Goal: Information Seeking & Learning: Find specific page/section

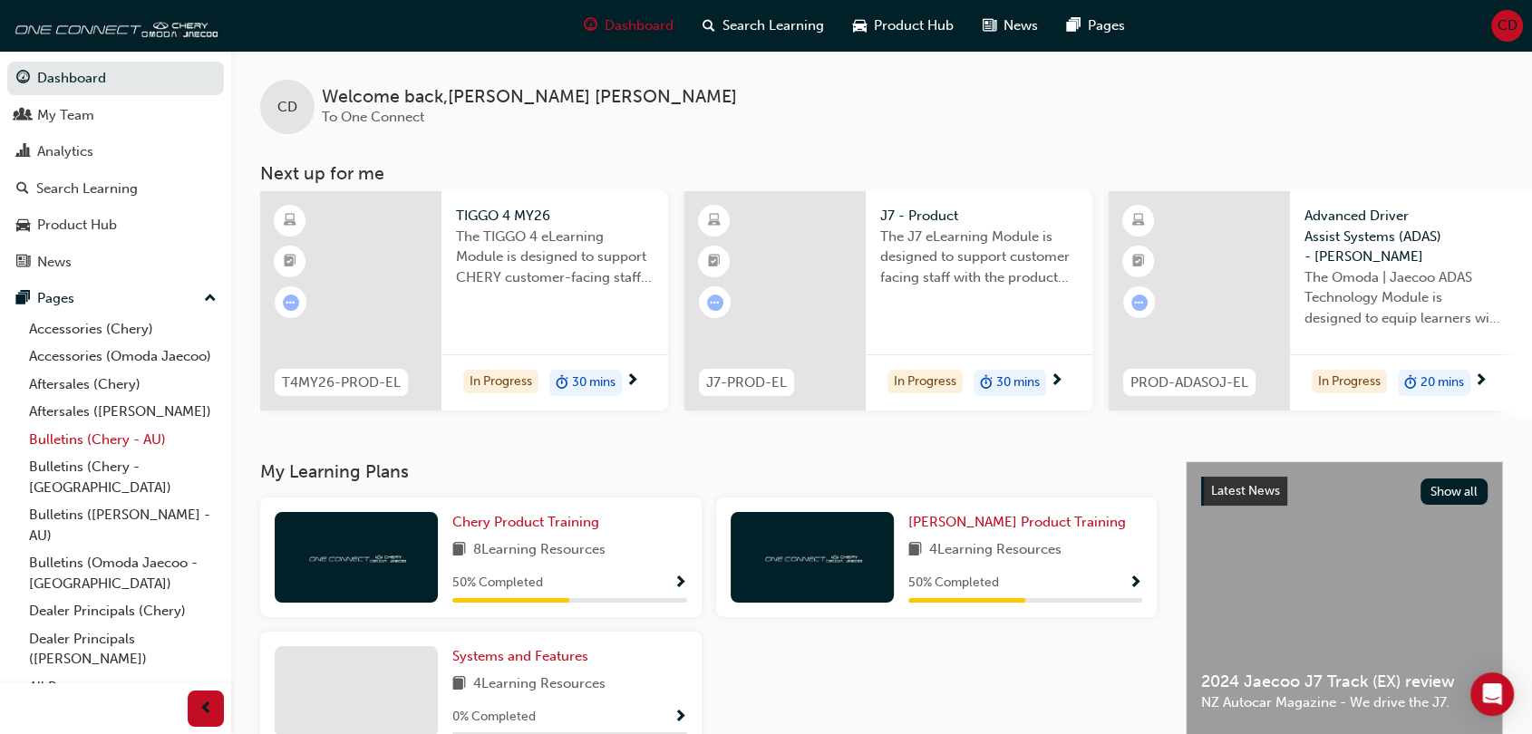
click at [99, 454] on link "Bulletins (Chery - AU)" at bounding box center [123, 440] width 202 height 28
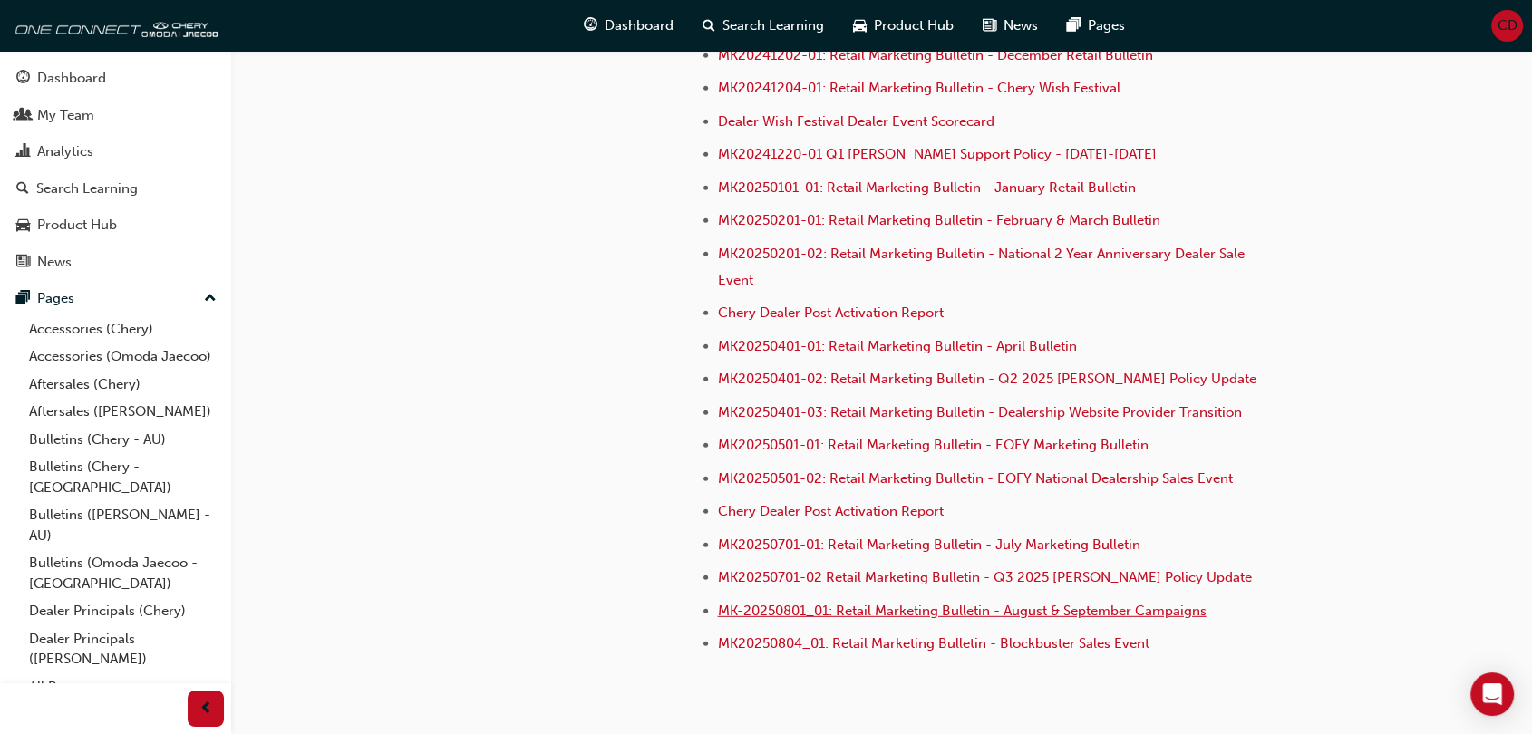
scroll to position [5039, 0]
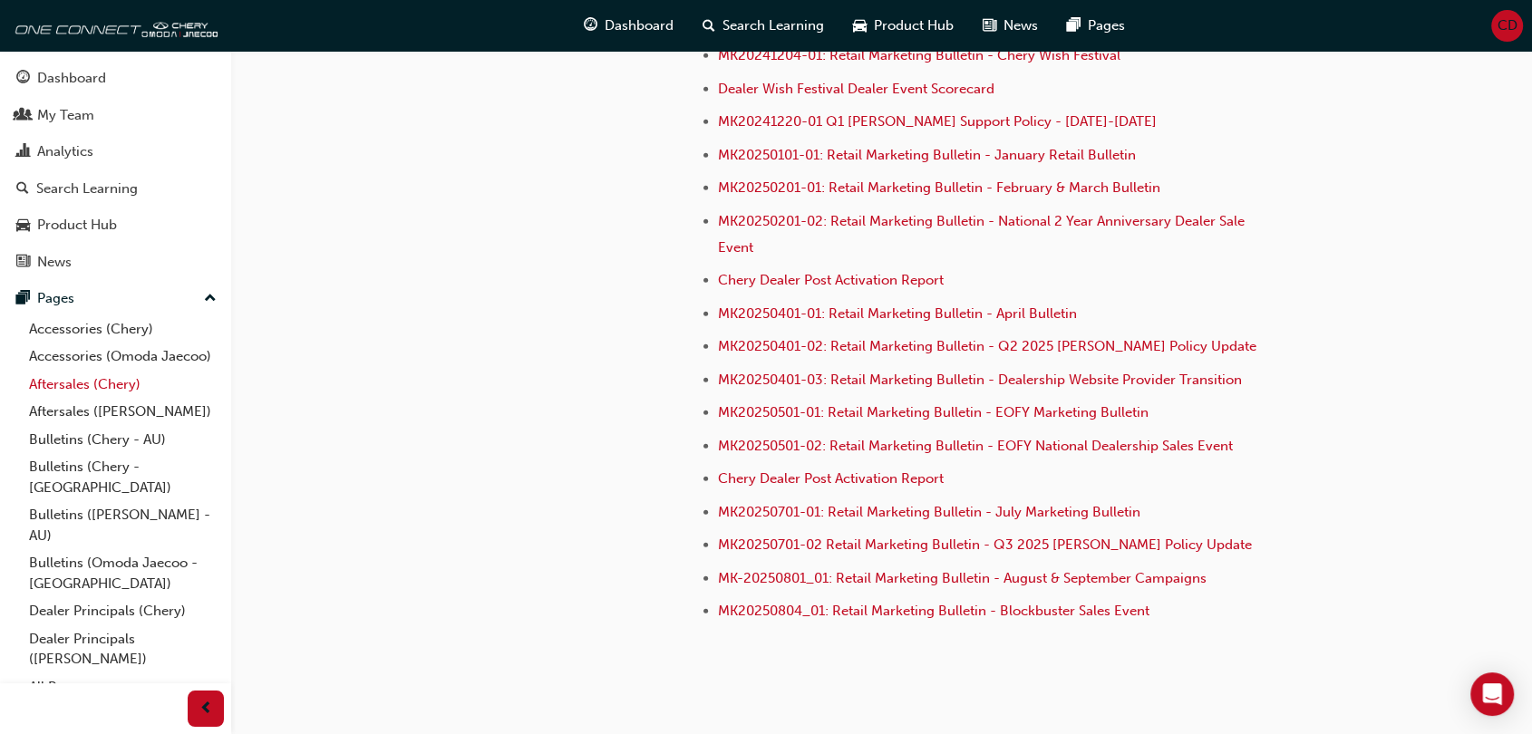
click at [94, 399] on link "Aftersales (Chery)" at bounding box center [123, 385] width 202 height 28
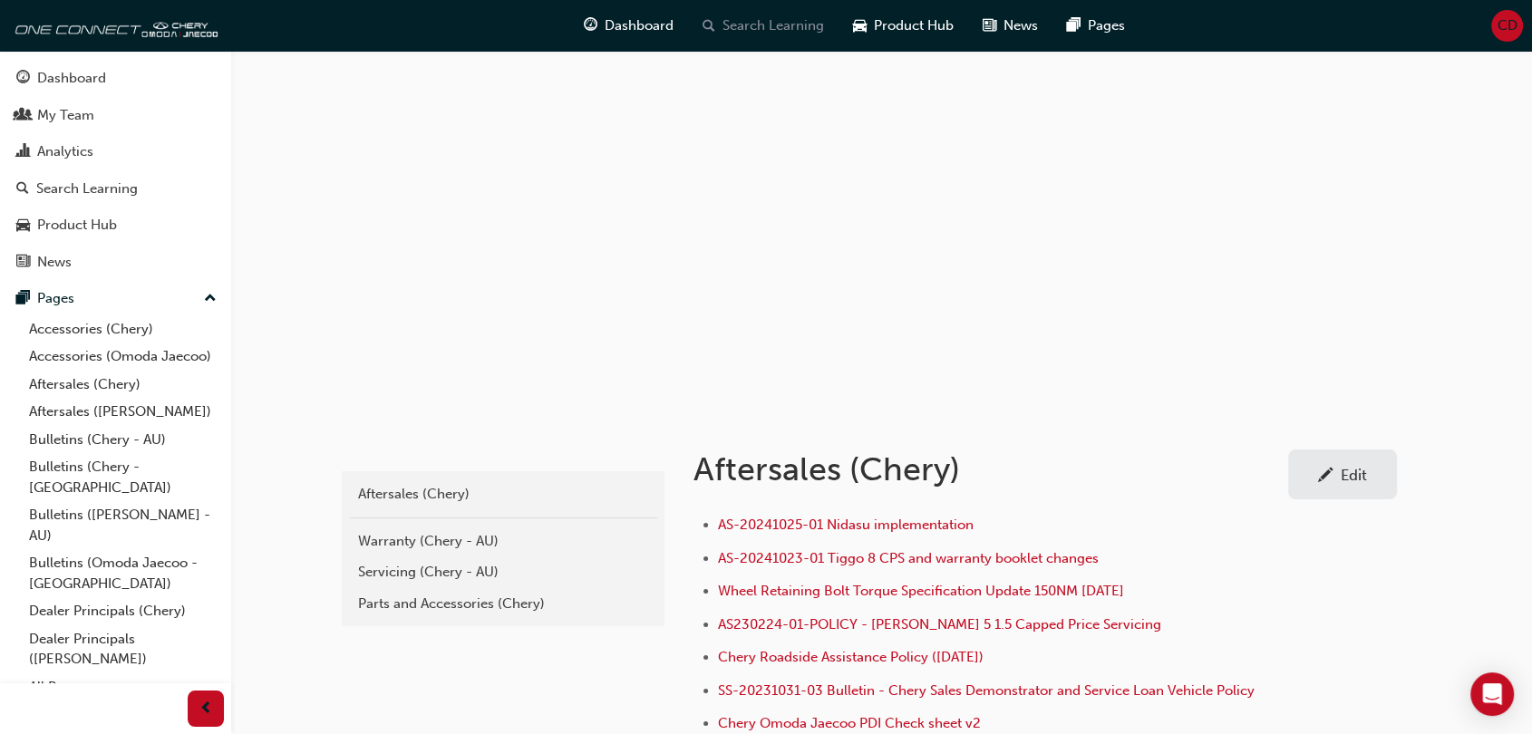
click at [732, 19] on span "Search Learning" at bounding box center [772, 25] width 101 height 21
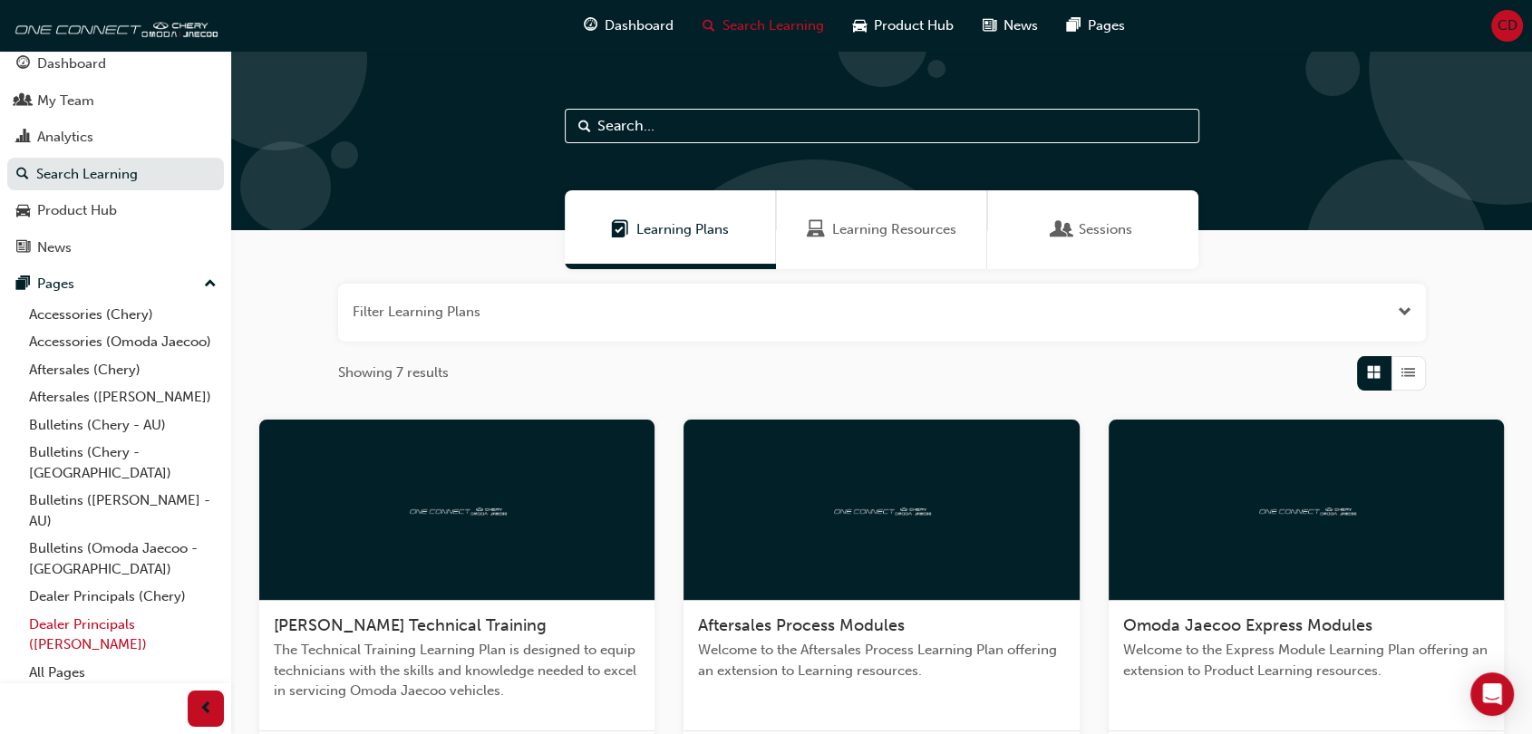
scroll to position [22, 0]
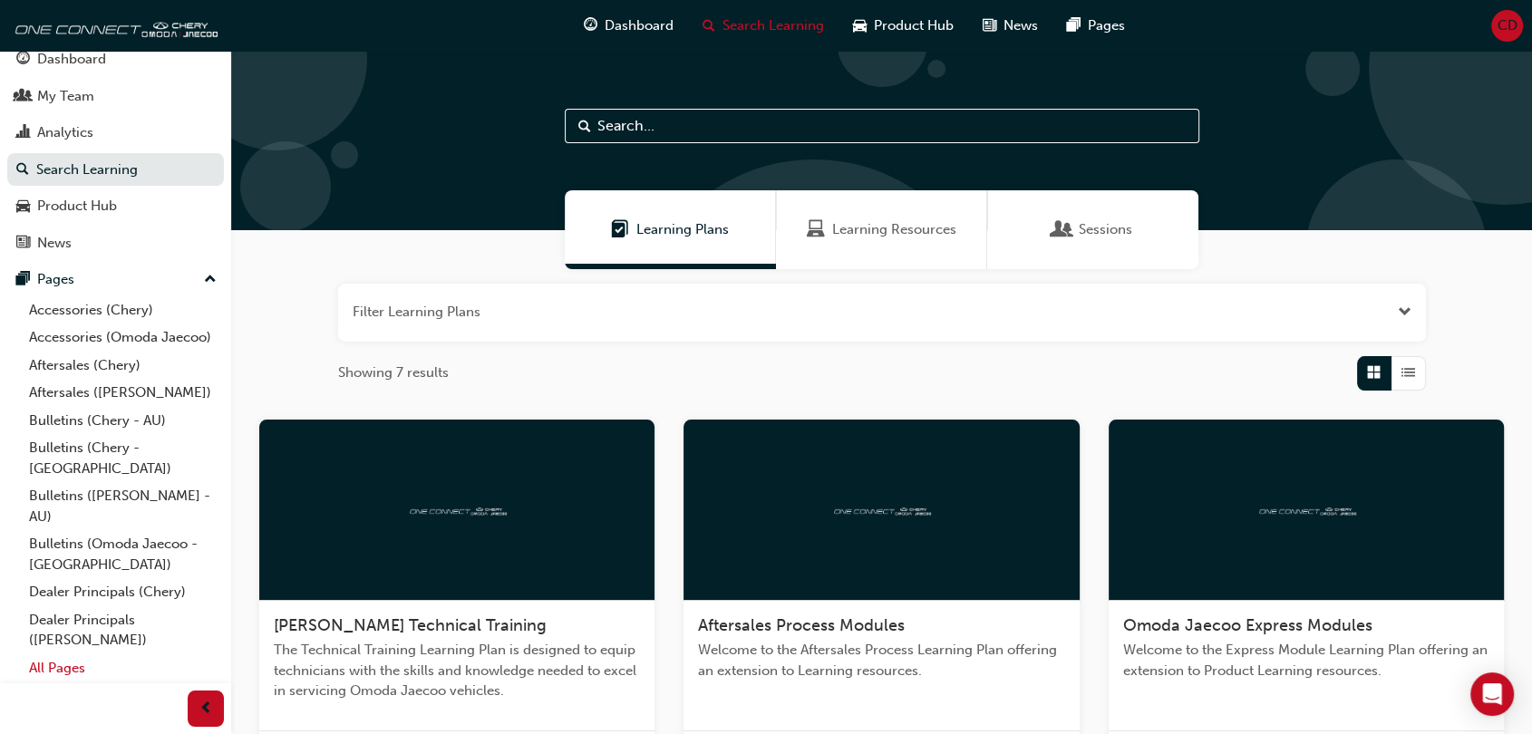
click at [65, 665] on link "All Pages" at bounding box center [123, 668] width 202 height 28
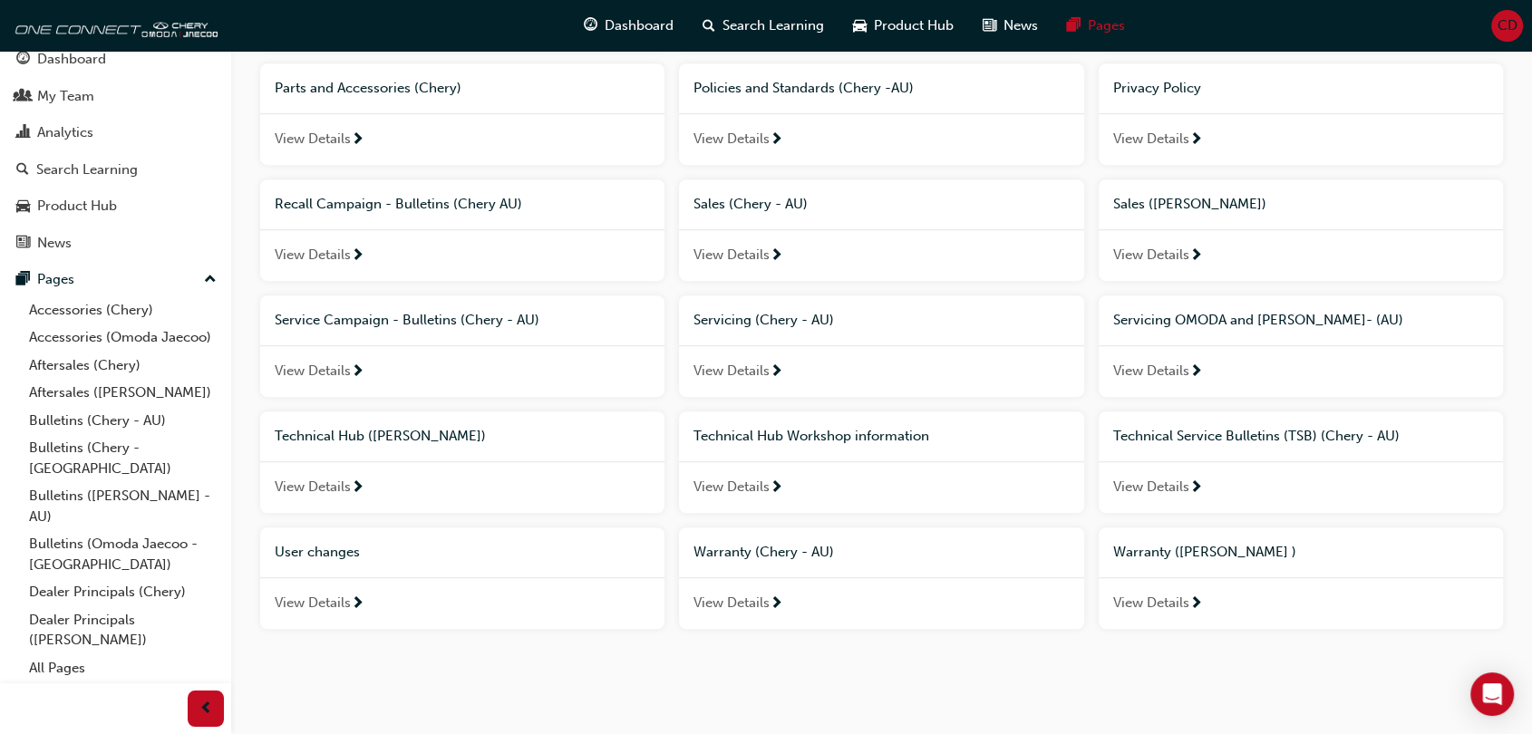
scroll to position [1098, 0]
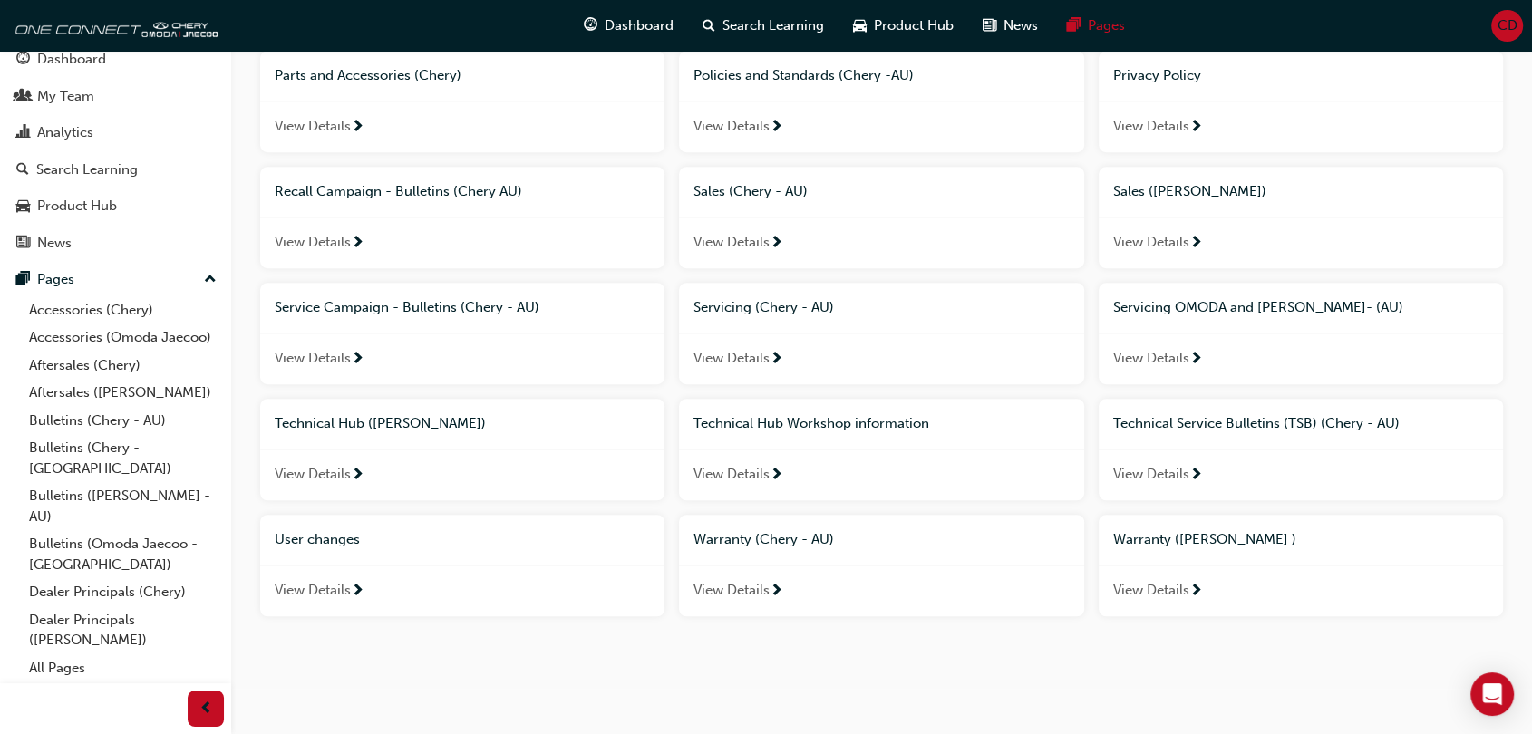
click at [817, 544] on span "Warranty (Chery - AU)" at bounding box center [763, 539] width 140 height 16
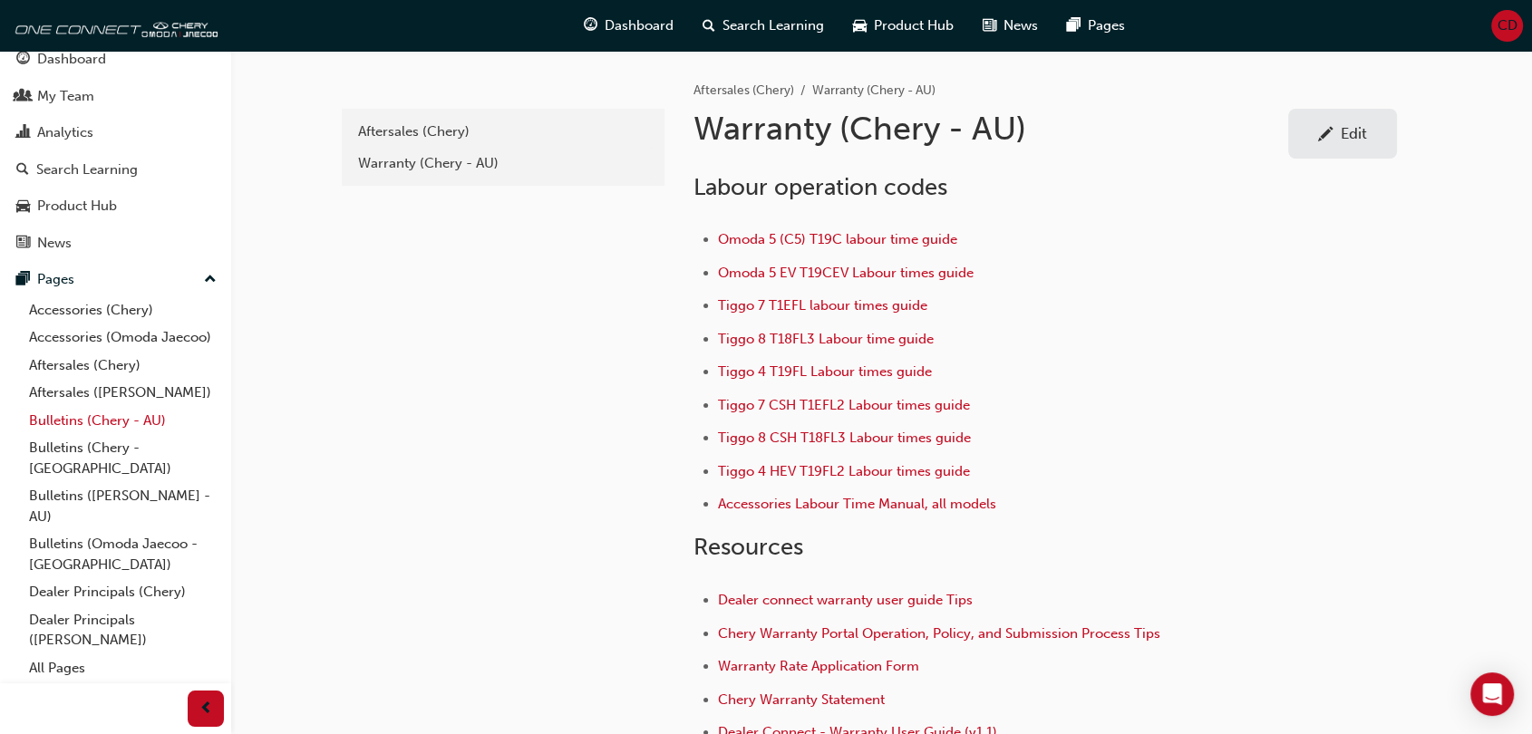
click at [104, 435] on link "Bulletins (Chery - AU)" at bounding box center [123, 421] width 202 height 28
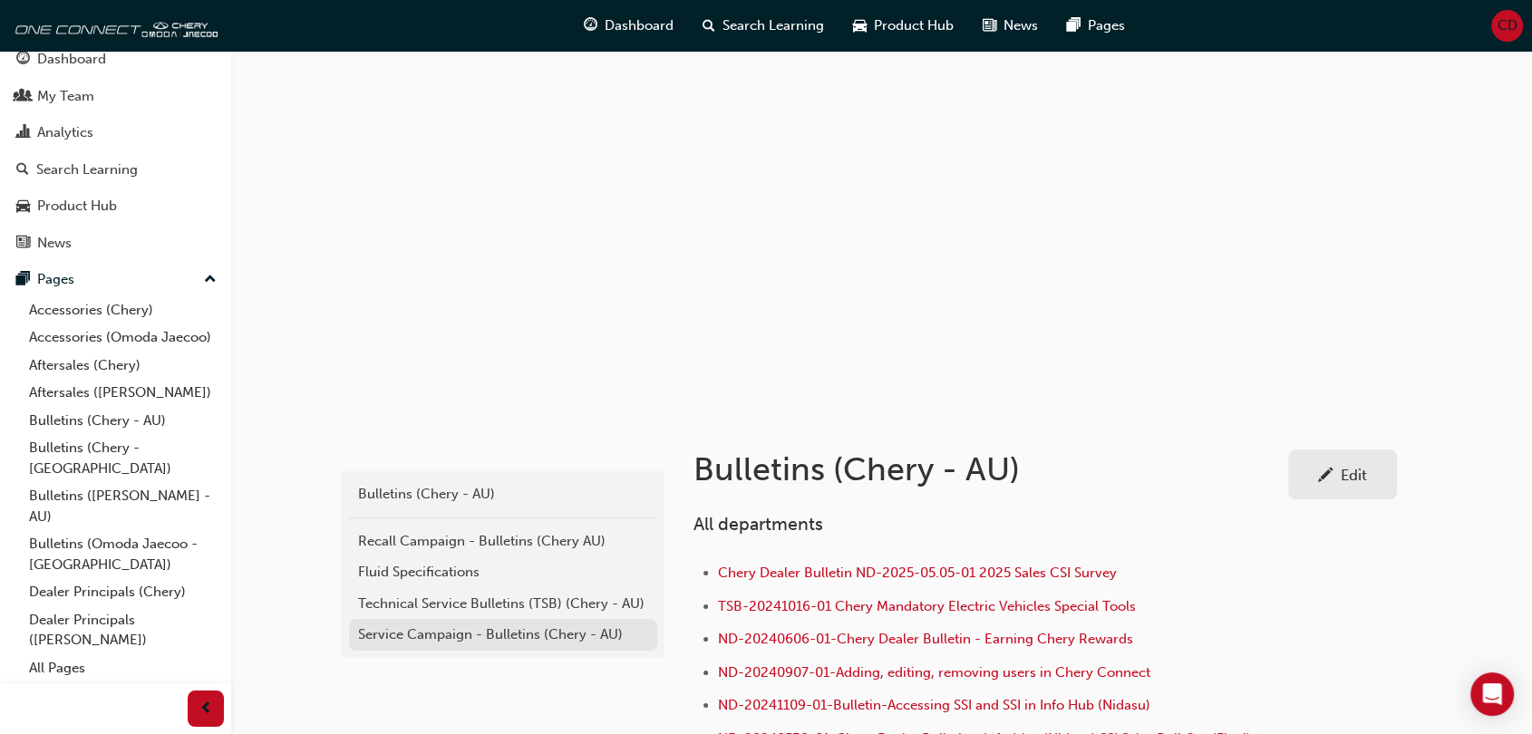
click at [460, 638] on div "Service Campaign - Bulletins (Chery - AU)" at bounding box center [503, 634] width 290 height 21
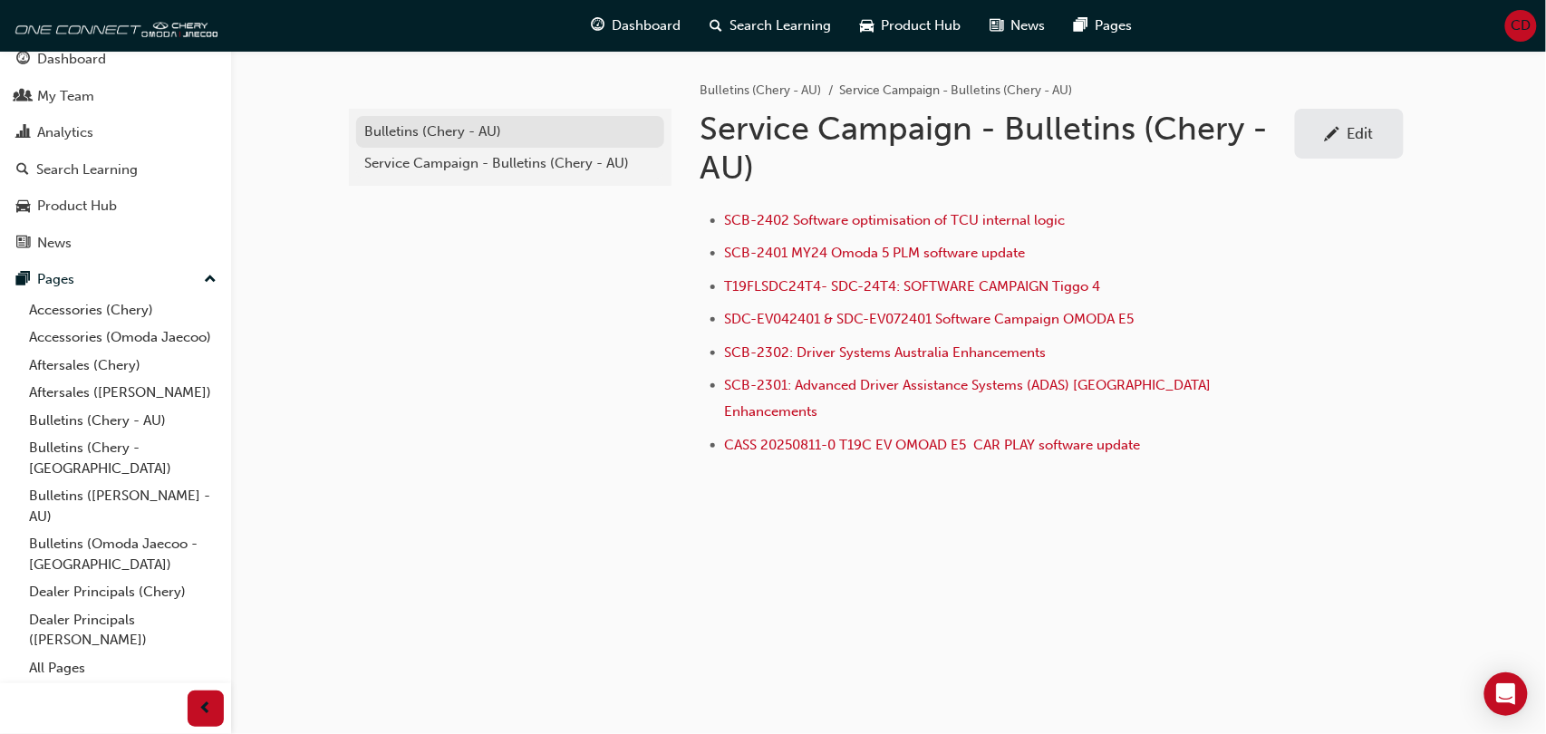
click at [414, 127] on div "Bulletins (Chery - AU)" at bounding box center [510, 131] width 290 height 21
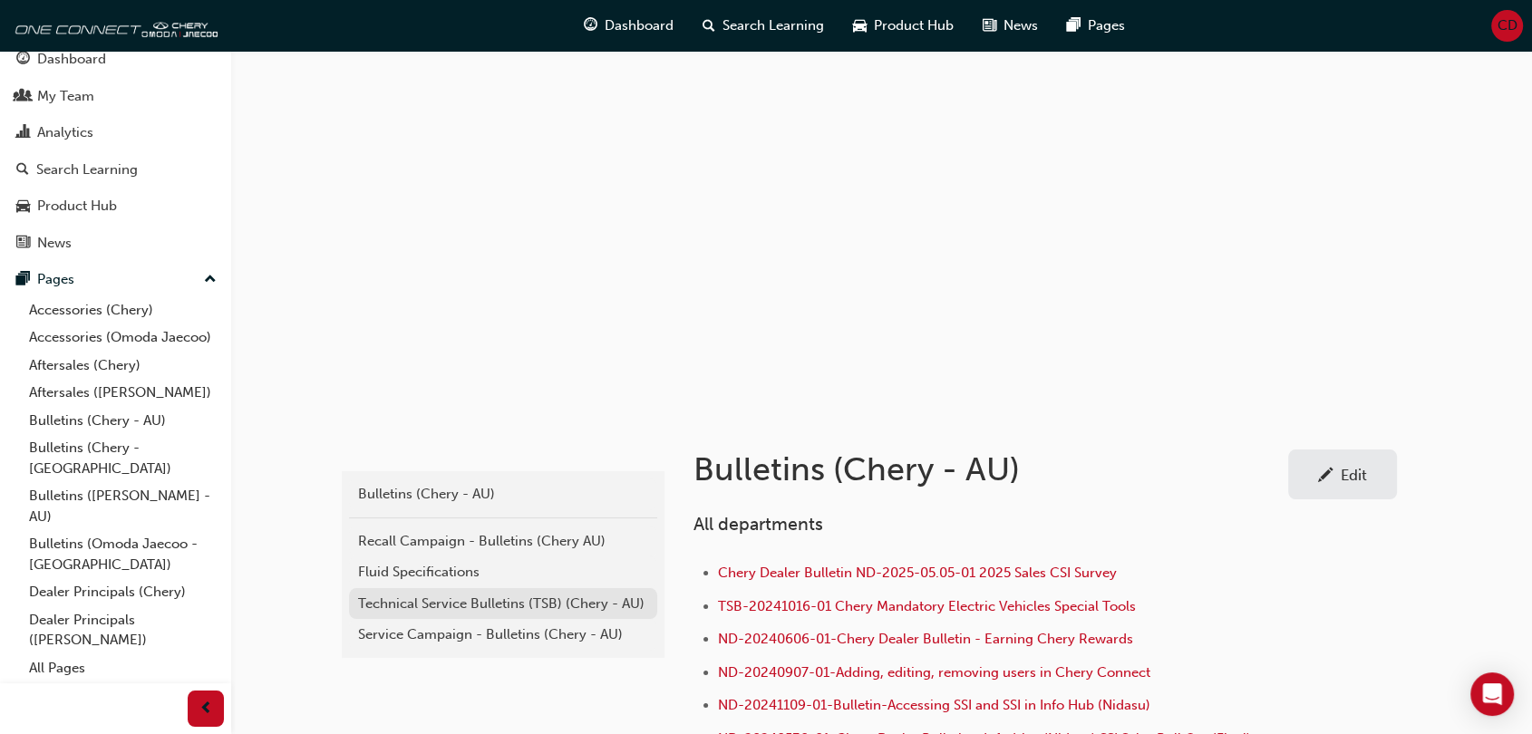
click at [443, 605] on div "Technical Service Bulletins (TSB) (Chery - AU)" at bounding box center [503, 604] width 290 height 21
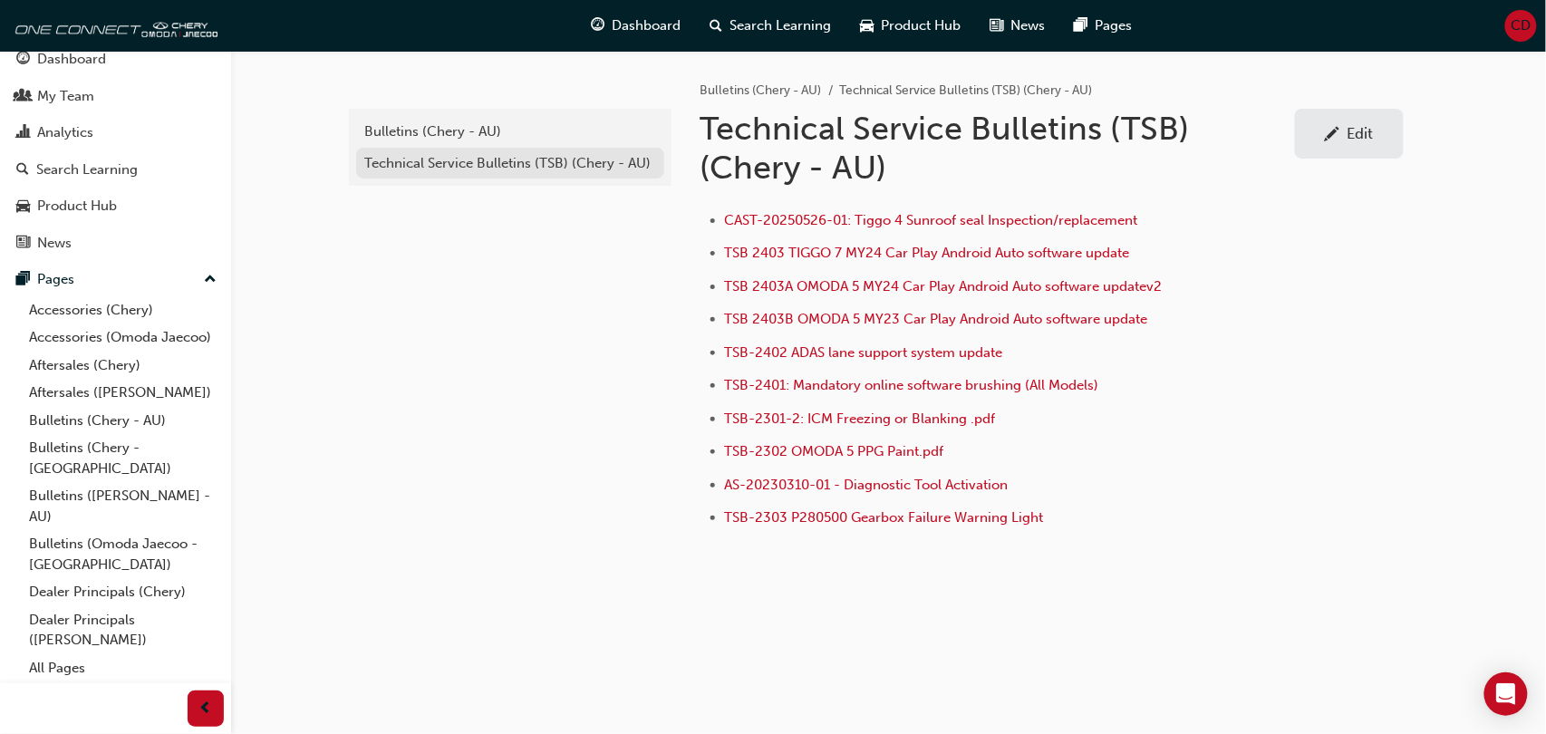
click at [498, 162] on div "Technical Service Bulletins (TSB) (Chery - AU)" at bounding box center [510, 163] width 290 height 21
click at [465, 125] on div "Bulletins (Chery - AU)" at bounding box center [510, 131] width 290 height 21
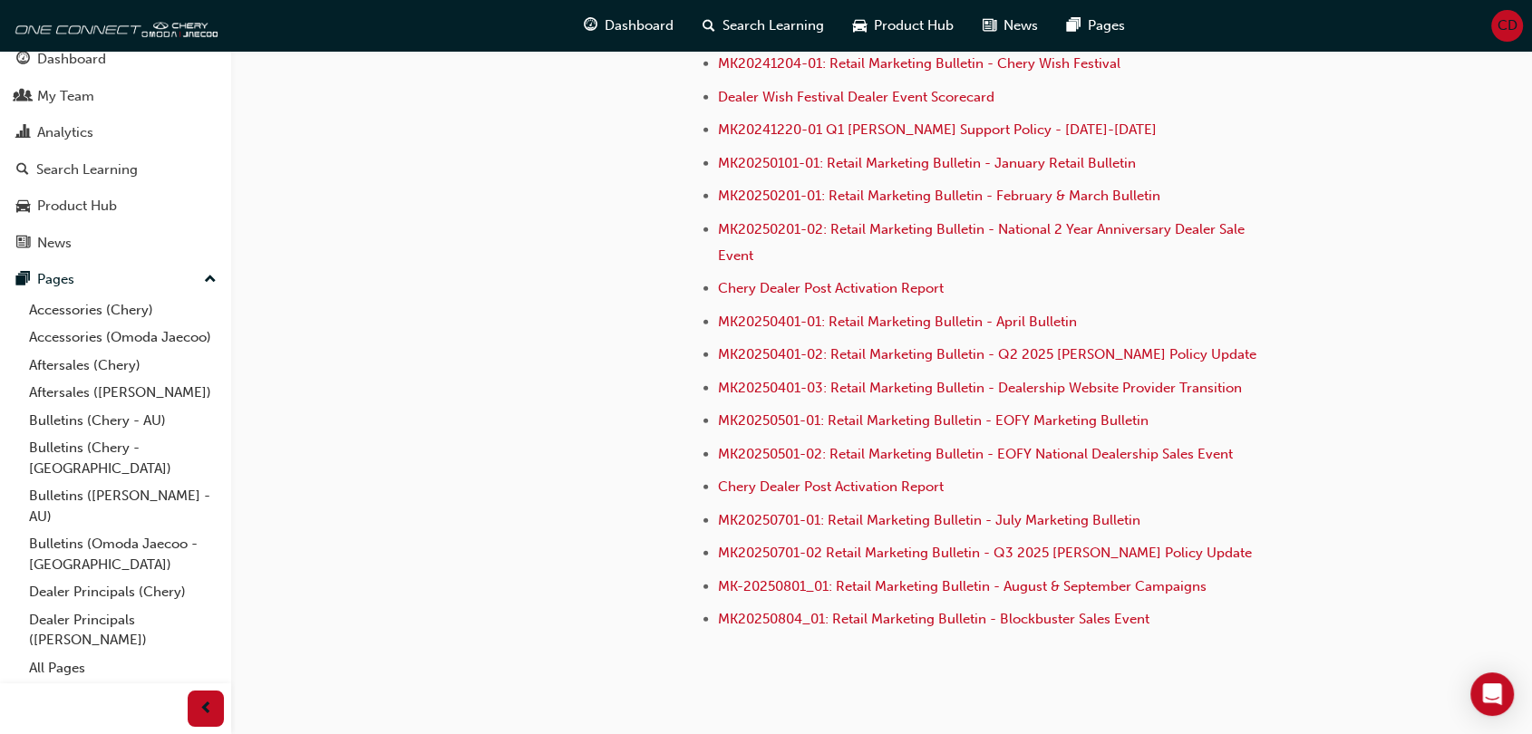
scroll to position [5039, 0]
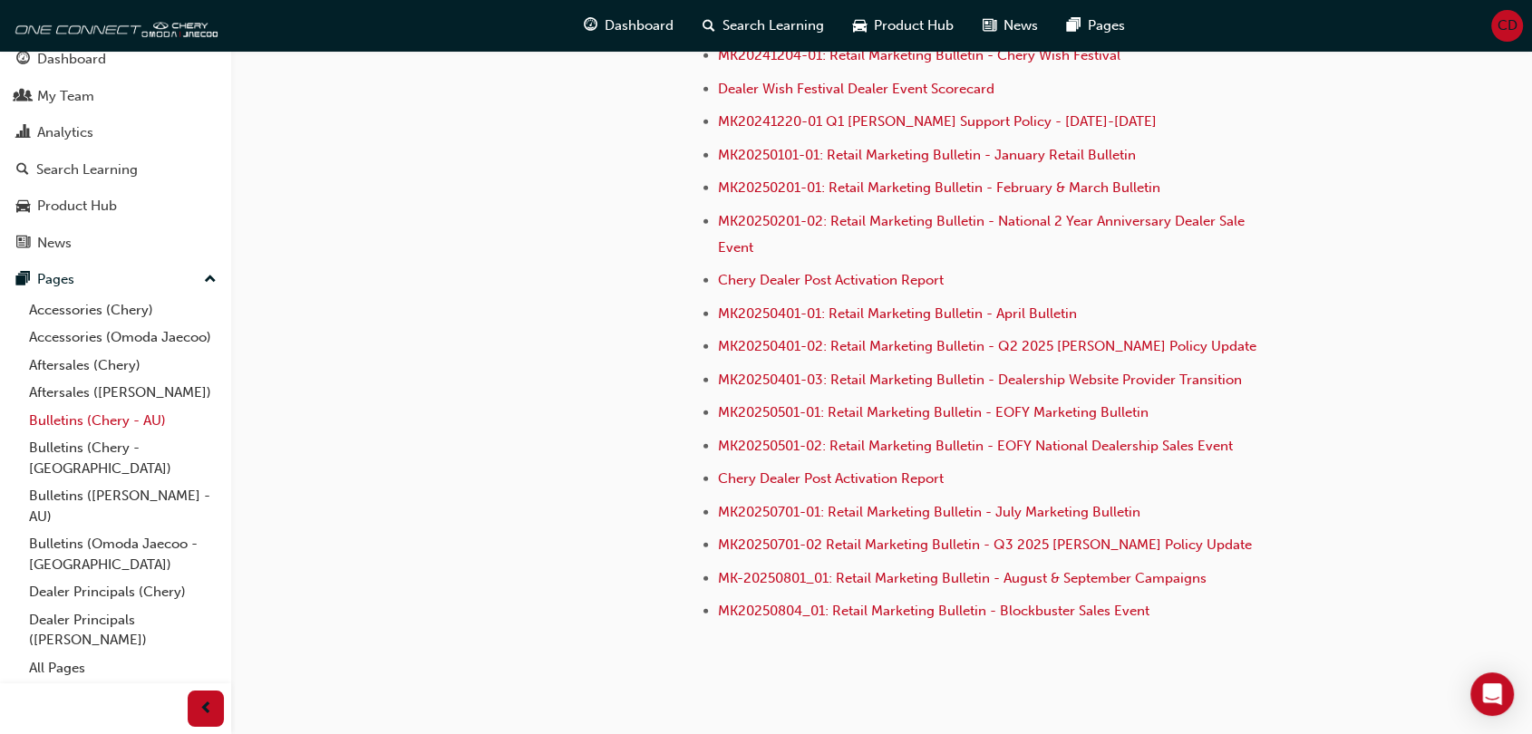
click at [116, 435] on link "Bulletins (Chery - AU)" at bounding box center [123, 421] width 202 height 28
click at [105, 380] on link "Aftersales (Chery)" at bounding box center [123, 366] width 202 height 28
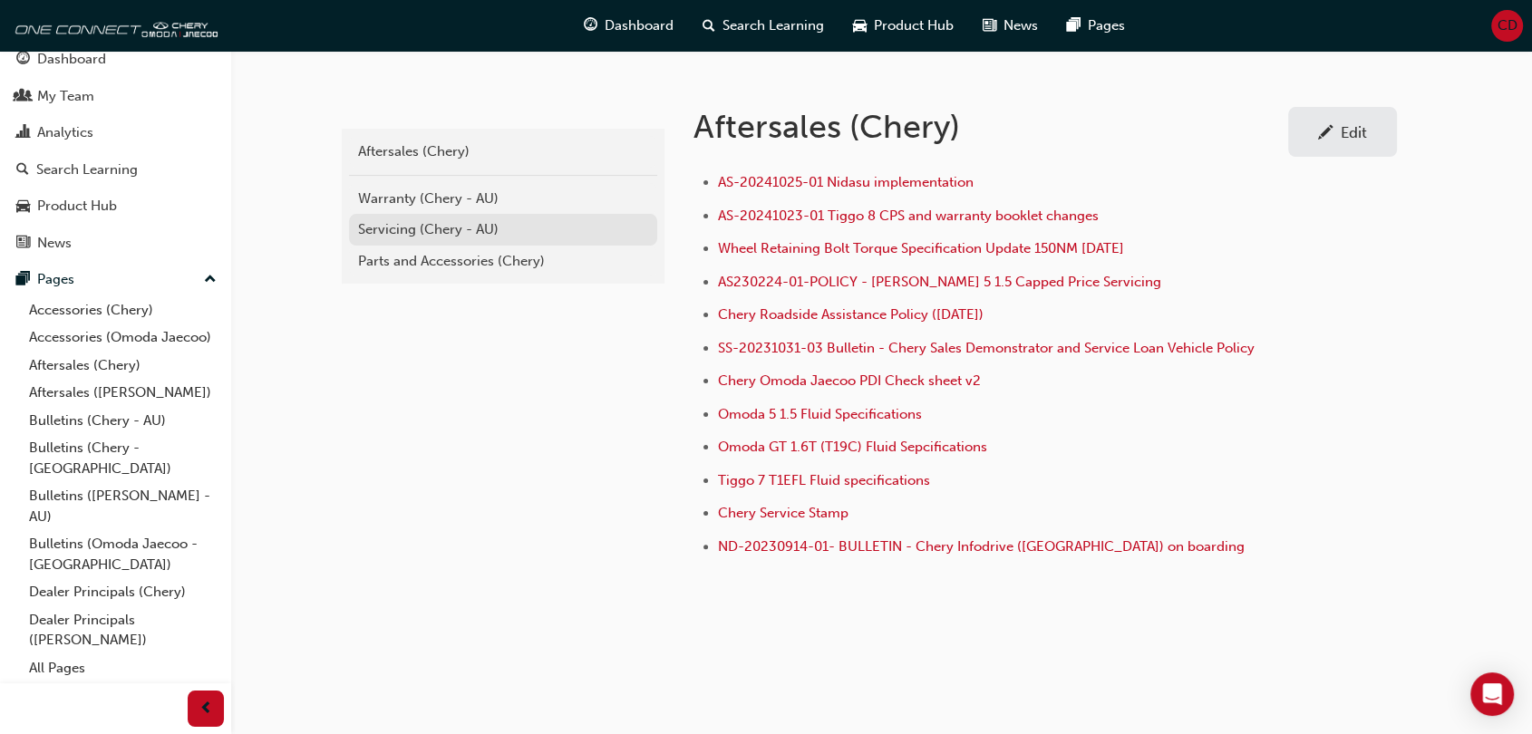
click at [411, 227] on div "Servicing (Chery - AU)" at bounding box center [503, 229] width 290 height 21
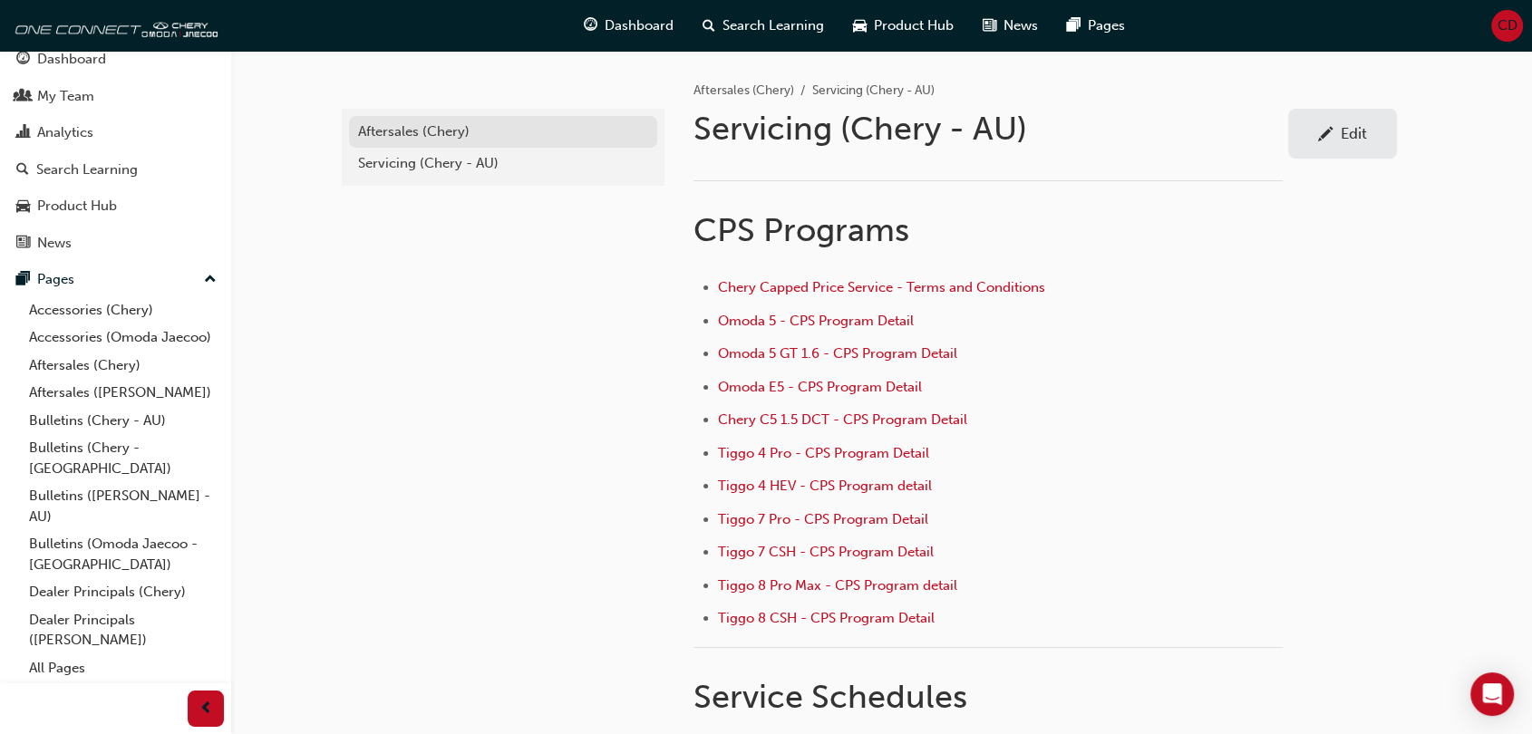
click at [391, 137] on div "Aftersales (Chery)" at bounding box center [503, 131] width 290 height 21
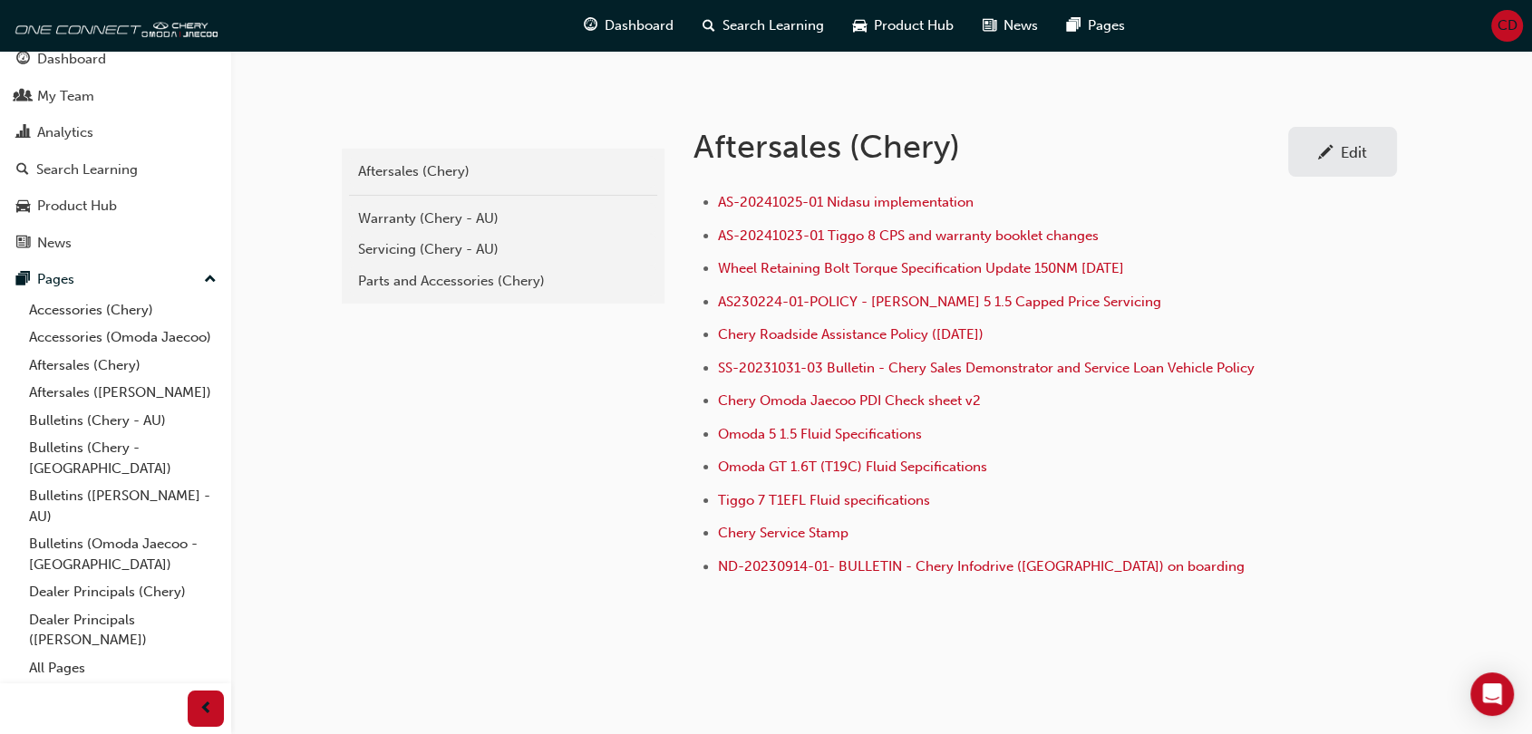
scroll to position [343, 0]
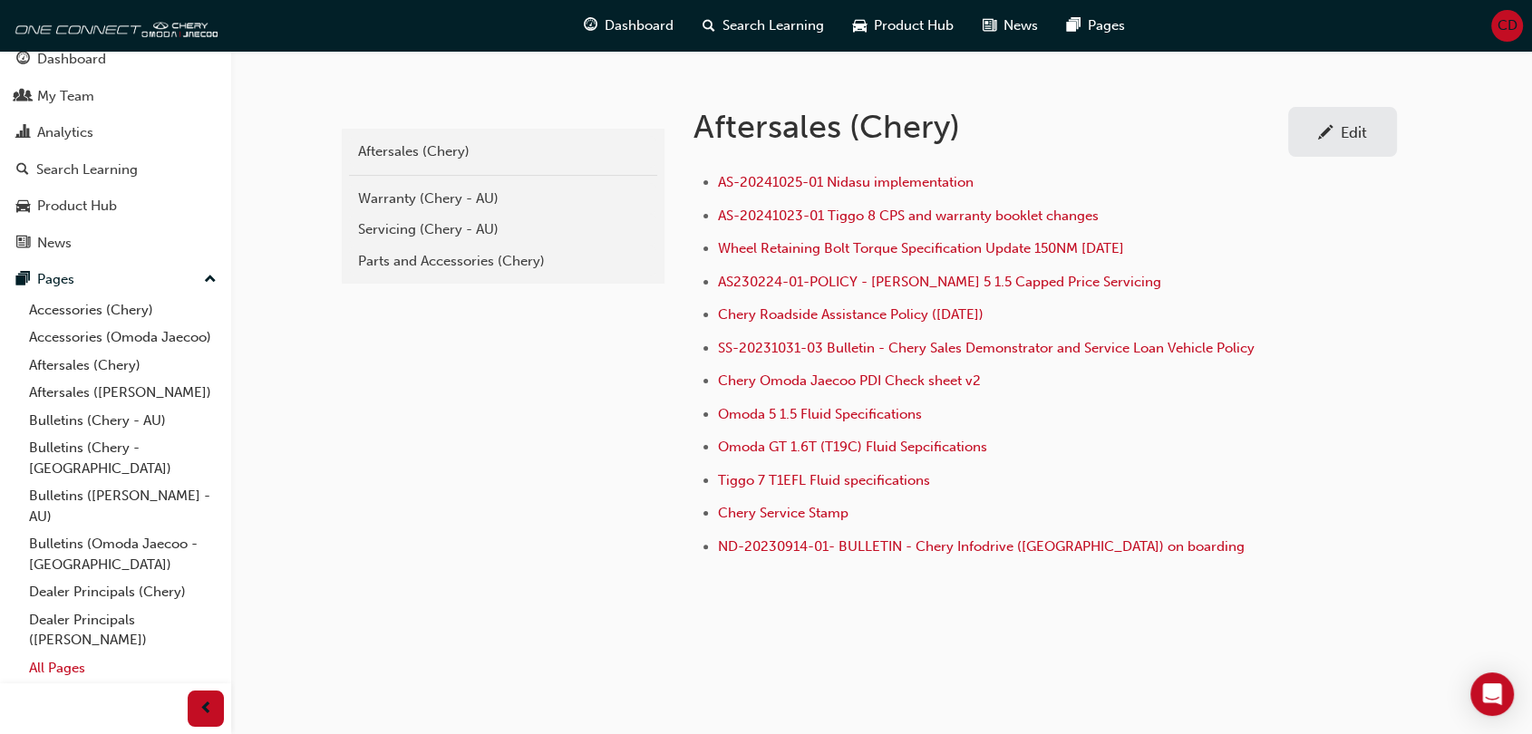
click at [71, 662] on link "All Pages" at bounding box center [123, 668] width 202 height 28
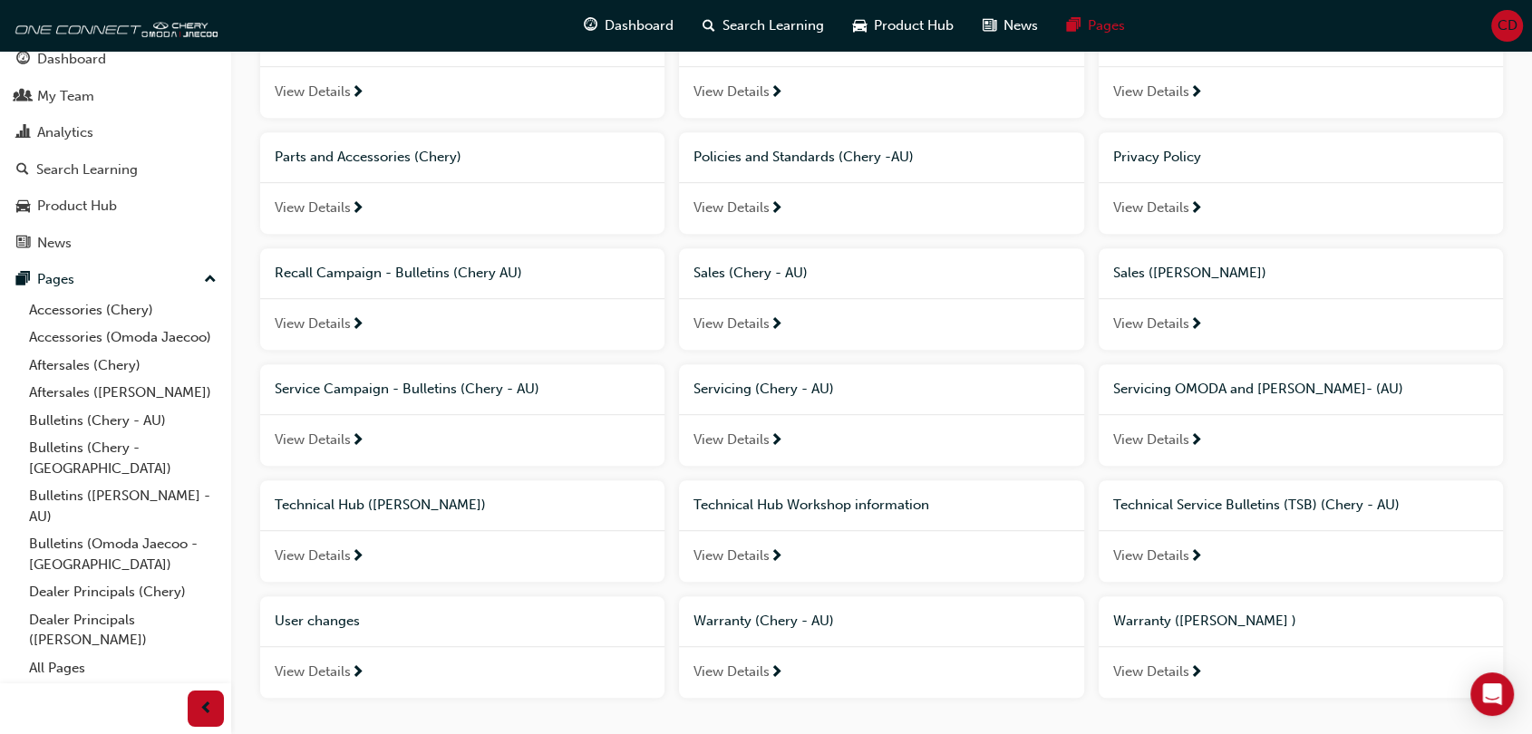
scroll to position [1048, 0]
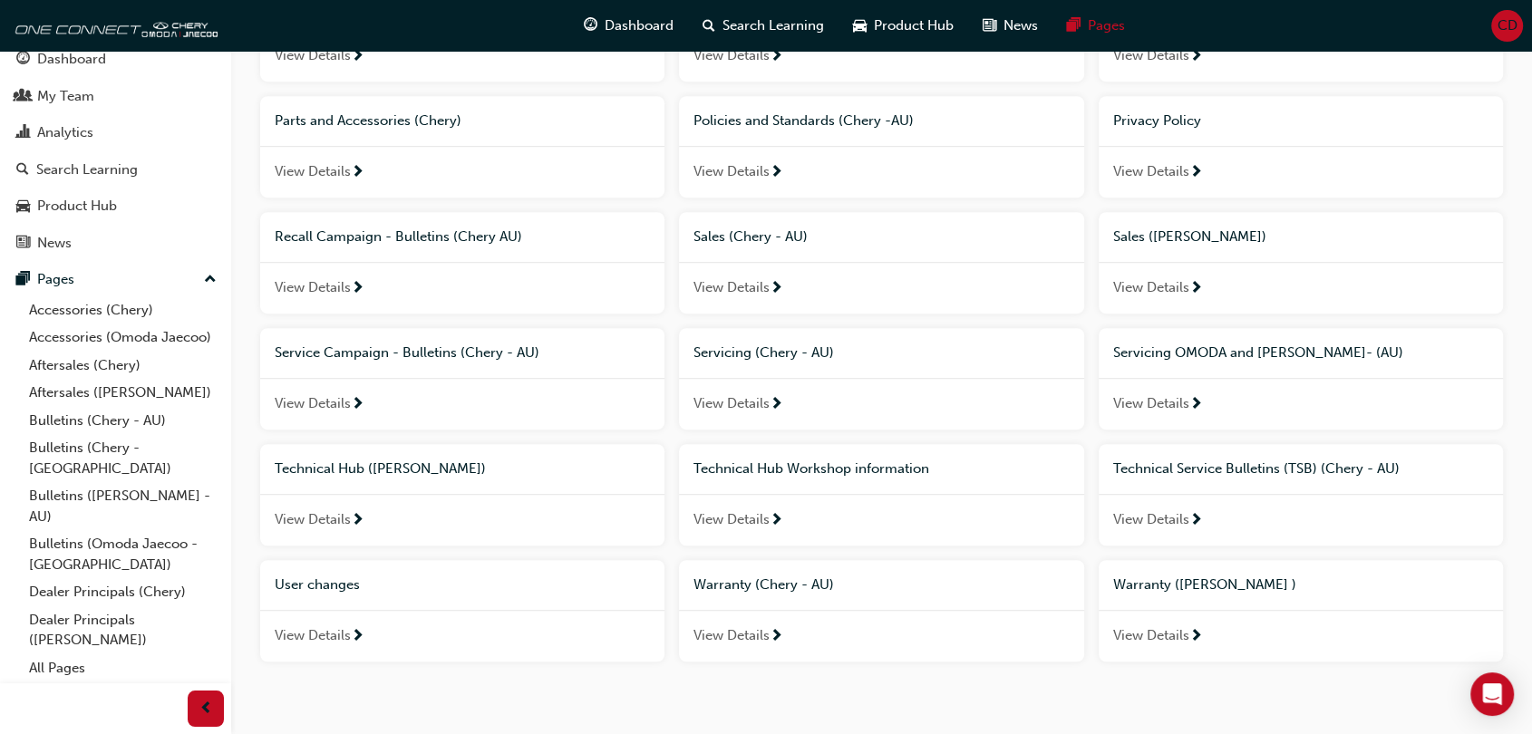
click at [1195, 477] on span "Technical Service Bulletins (TSB) (Chery - AU)" at bounding box center [1256, 468] width 286 height 16
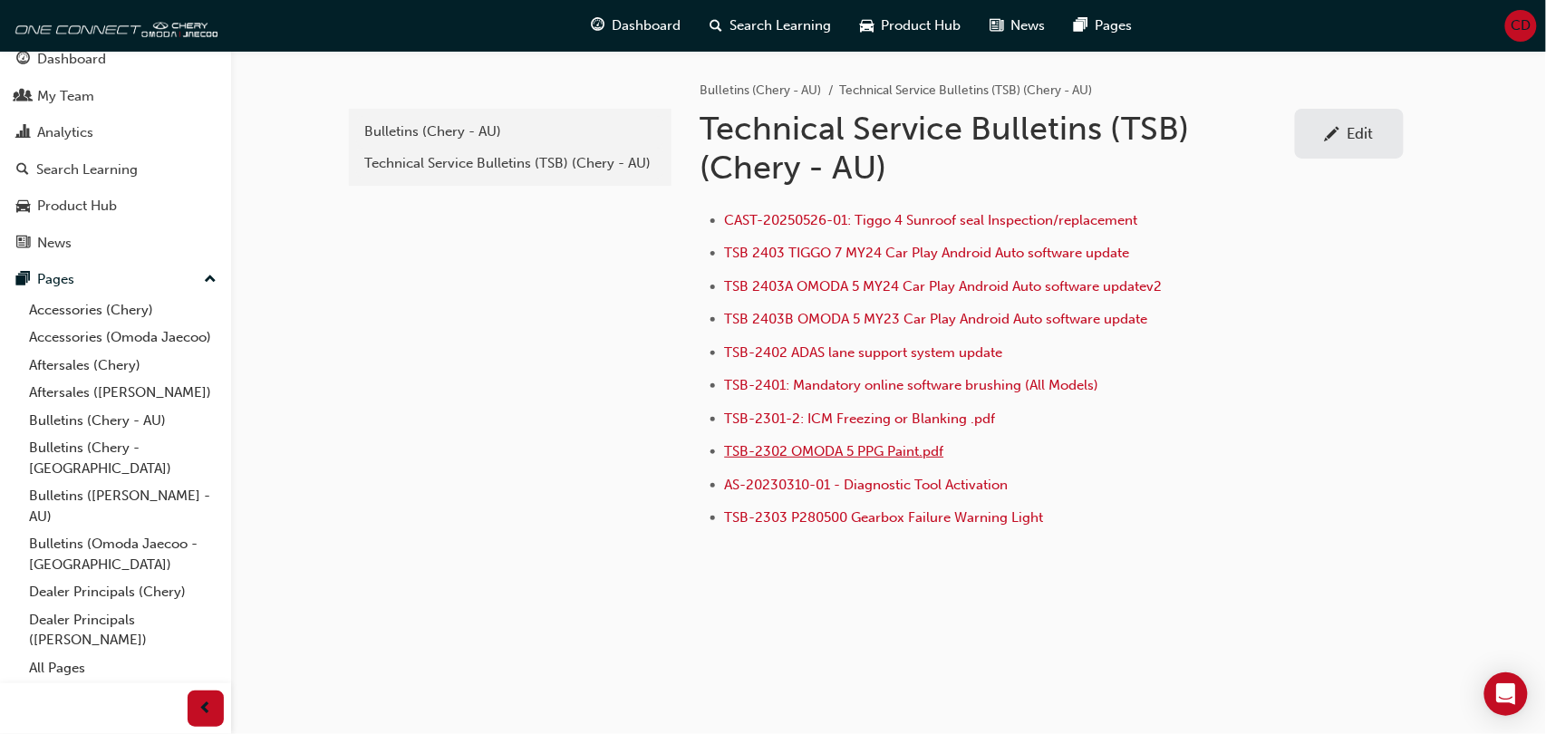
click at [874, 450] on span "TSB-2302 OMODA 5 PPG Paint.pdf" at bounding box center [834, 451] width 219 height 16
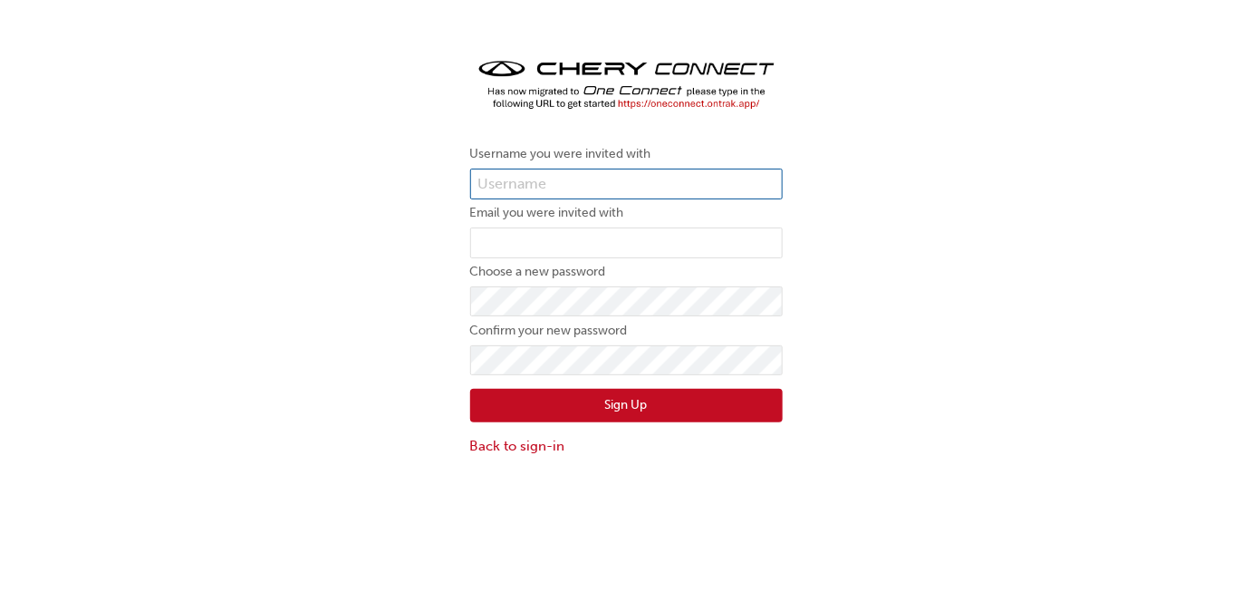
click at [582, 184] on input "text" at bounding box center [626, 184] width 313 height 31
click at [393, 157] on div "Username you were invited with Email you were invited with Choose a new passwor…" at bounding box center [626, 256] width 1252 height 430
click at [535, 447] on link "Back to sign-in" at bounding box center [626, 446] width 313 height 21
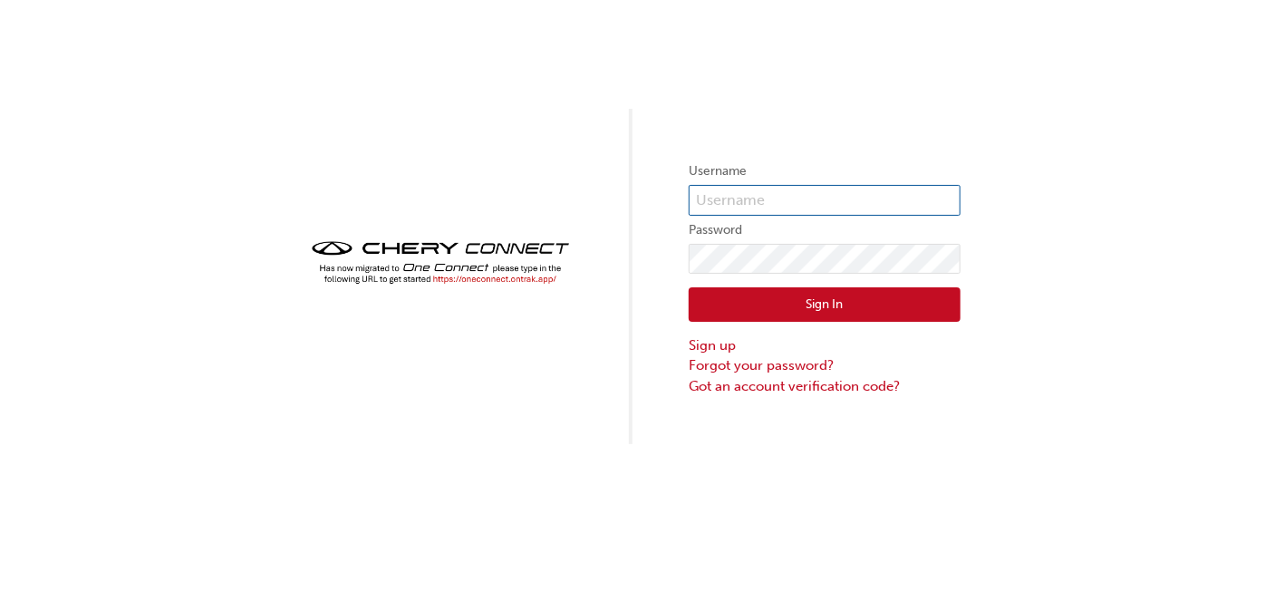
click at [737, 186] on input "text" at bounding box center [825, 200] width 272 height 31
type input "Cma0024"
click at [856, 298] on button "Sign In" at bounding box center [825, 304] width 272 height 34
